Goal: Task Accomplishment & Management: Manage account settings

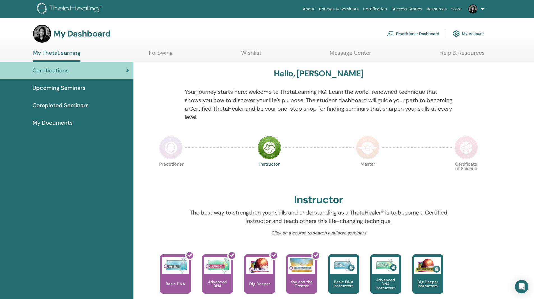
click at [413, 34] on link "Practitioner Dashboard" at bounding box center [413, 33] width 52 height 12
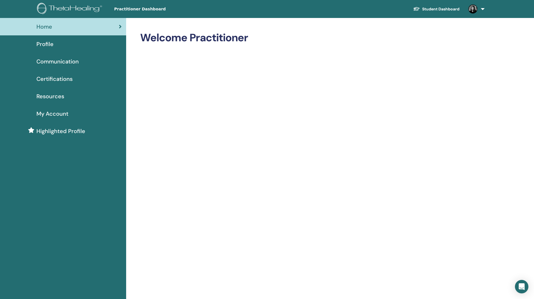
click at [483, 10] on link at bounding box center [475, 9] width 23 height 18
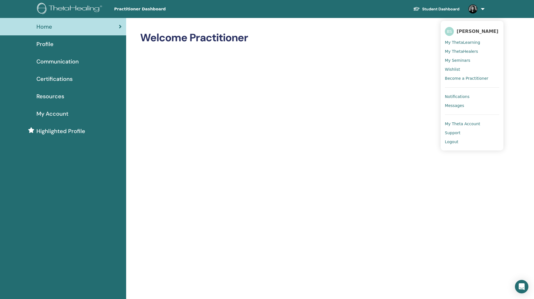
click at [439, 8] on link "Student Dashboard" at bounding box center [436, 9] width 55 height 10
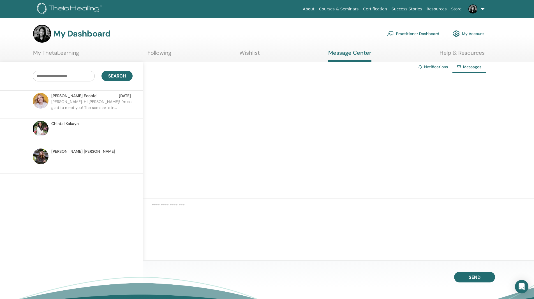
click at [107, 158] on p at bounding box center [91, 162] width 81 height 17
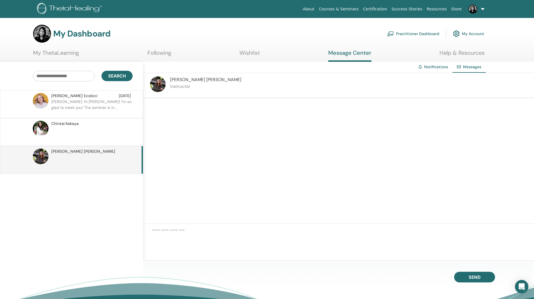
click at [153, 84] on img at bounding box center [158, 84] width 16 height 16
click at [186, 79] on span "Cristina Patel" at bounding box center [205, 80] width 71 height 6
click at [162, 52] on link "Following" at bounding box center [160, 54] width 24 height 11
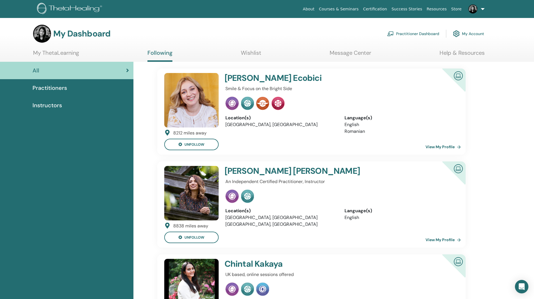
click at [453, 237] on link "View My Profile" at bounding box center [445, 239] width 38 height 11
click at [443, 239] on link "View My Profile" at bounding box center [445, 239] width 38 height 11
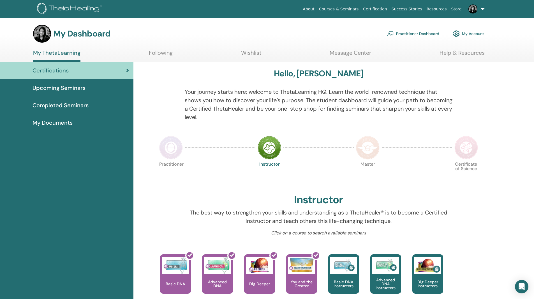
click at [487, 8] on ul "About Courses & Seminars Certification Success Stories Resources Store BS [PERS…" at bounding box center [394, 9] width 220 height 18
click at [485, 8] on link at bounding box center [475, 9] width 23 height 18
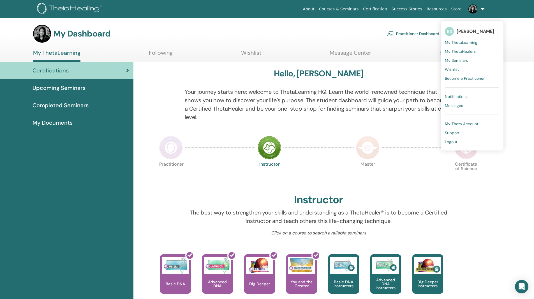
click at [463, 123] on span "My Theta Account" at bounding box center [461, 123] width 33 height 5
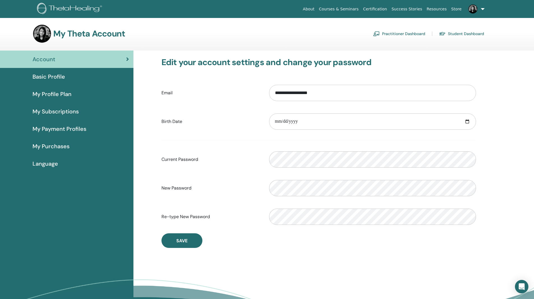
click at [59, 96] on span "My Profile Plan" at bounding box center [52, 94] width 39 height 8
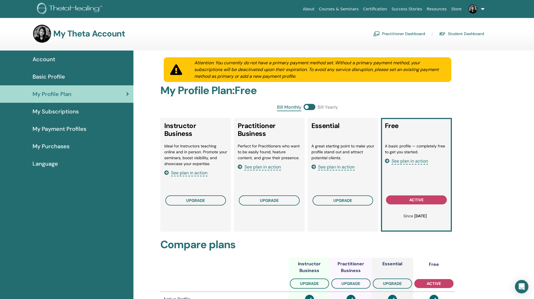
click at [342, 168] on span "See plan in action" at bounding box center [336, 167] width 36 height 6
click at [311, 107] on span at bounding box center [310, 107] width 12 height 6
click at [417, 33] on link "Practitioner Dashboard" at bounding box center [399, 33] width 52 height 9
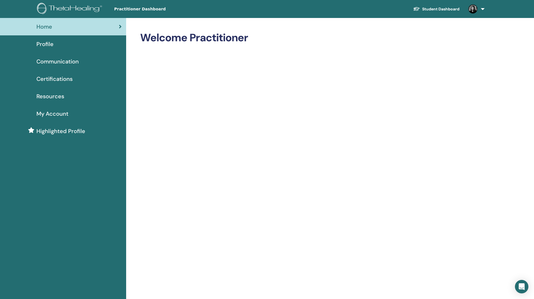
click at [43, 43] on span "Profile" at bounding box center [44, 44] width 17 height 8
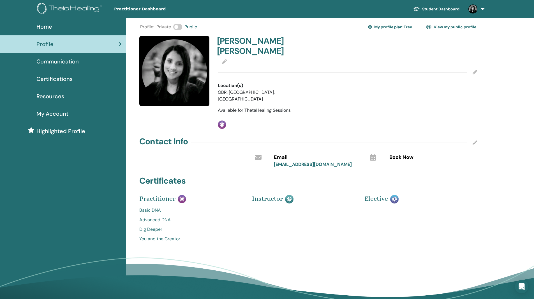
click at [373, 154] on icon at bounding box center [373, 157] width 6 height 7
click at [476, 140] on icon at bounding box center [475, 142] width 4 height 4
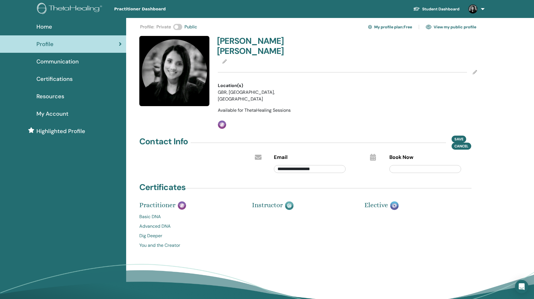
click at [420, 165] on input "text" at bounding box center [426, 169] width 72 height 8
click at [413, 165] on input "text" at bounding box center [426, 169] width 72 height 8
paste input "**********"
type input "**********"
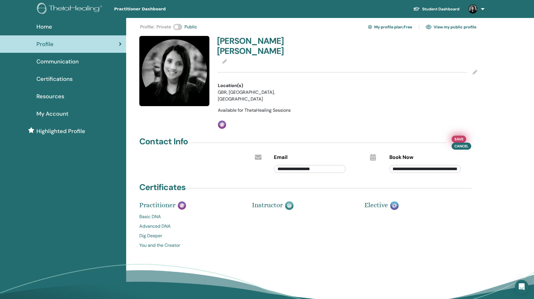
scroll to position [0, 0]
click at [457, 136] on span "Save" at bounding box center [459, 139] width 9 height 6
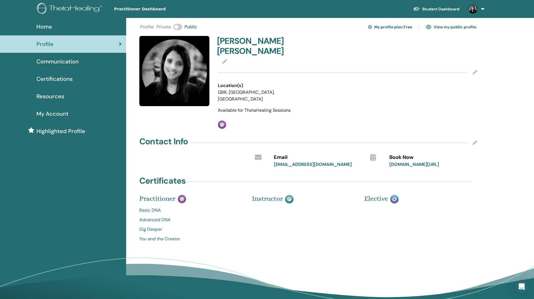
click at [438, 29] on link "View my public profile" at bounding box center [451, 26] width 50 height 9
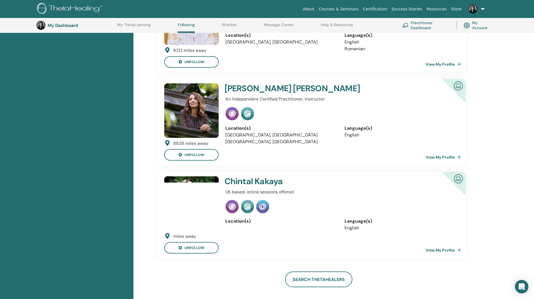
scroll to position [99, 0]
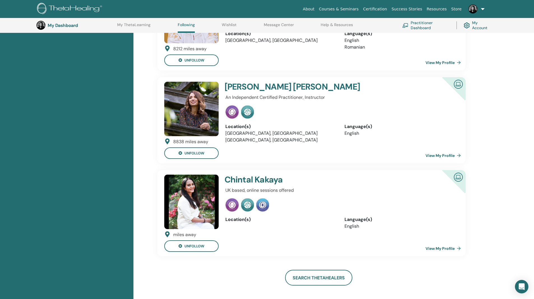
click at [435, 248] on link "View My Profile" at bounding box center [445, 248] width 38 height 11
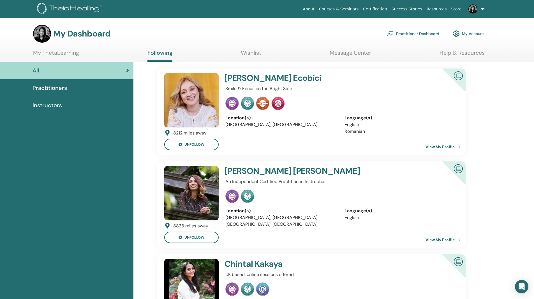
click at [80, 90] on div "Practitioners" at bounding box center [66, 88] width 125 height 8
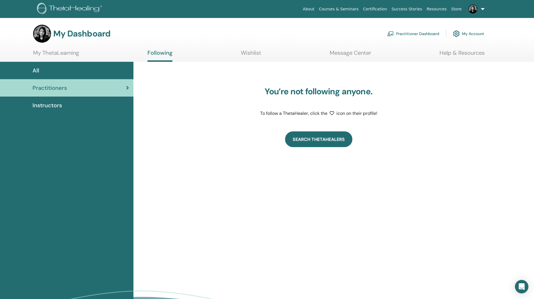
click at [310, 143] on link "Search ThetaHealers" at bounding box center [318, 139] width 67 height 16
